Goal: Navigation & Orientation: Find specific page/section

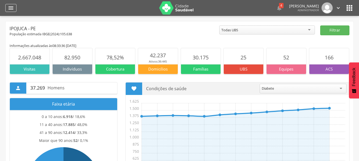
click at [9, 9] on icon "" at bounding box center [11, 8] width 6 height 6
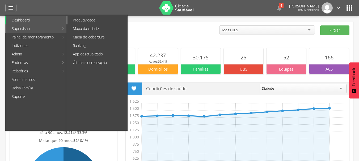
click at [75, 20] on link "Produtividade" at bounding box center [97, 20] width 60 height 8
type input "**********"
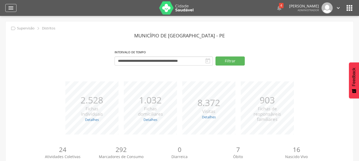
click at [6, 10] on div "" at bounding box center [10, 8] width 11 height 8
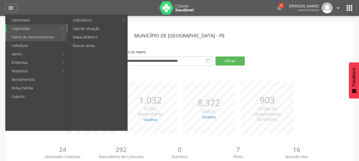
click at [81, 27] on link "Sala de situação" at bounding box center [97, 28] width 60 height 8
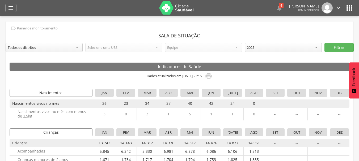
click at [62, 46] on div "Todos os distritos" at bounding box center [44, 47] width 77 height 9
click at [74, 40] on header "Sala de Situação" at bounding box center [180, 36] width 340 height 10
click at [8, 8] on icon "" at bounding box center [11, 8] width 6 height 6
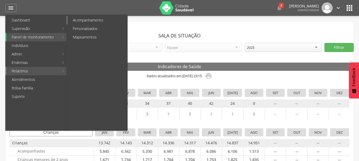
click at [100, 19] on link "Acompanhamento" at bounding box center [97, 20] width 60 height 8
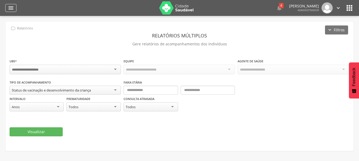
click at [12, 6] on icon "" at bounding box center [11, 8] width 6 height 6
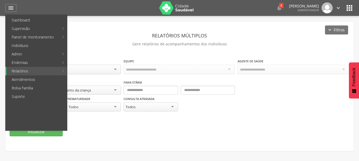
click at [342, 8] on div " 4  Lorem ipsum dolor sit amet, sed do eiusmod tempor incididunt ut labore et…" at bounding box center [188, 8] width 332 height 16
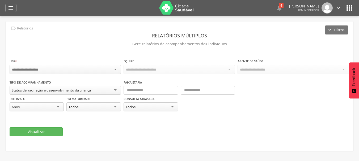
click at [342, 8] on div " 4  Lorem ipsum dolor sit amet, sed do eiusmod tempor incididunt ut labore et…" at bounding box center [188, 8] width 332 height 16
click at [347, 9] on icon "" at bounding box center [349, 8] width 8 height 8
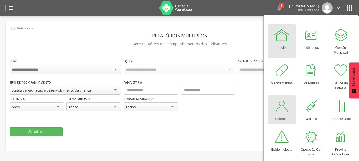
click at [285, 112] on div at bounding box center [281, 106] width 16 height 16
